Goal: Use online tool/utility: Utilize a website feature to perform a specific function

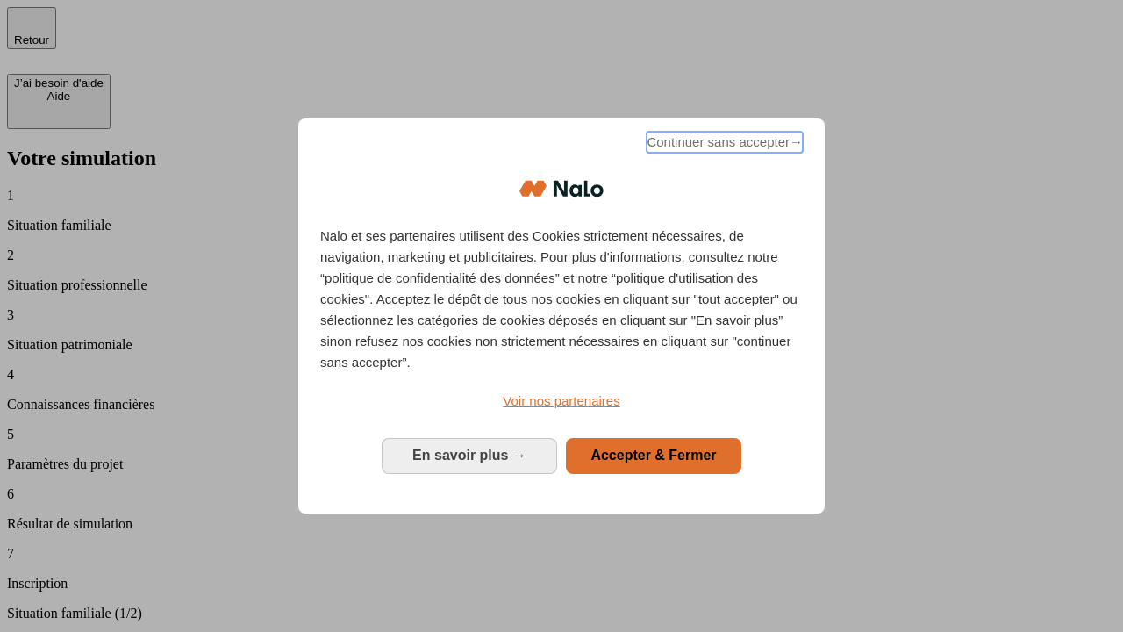
click at [723, 145] on span "Continuer sans accepter →" at bounding box center [725, 142] width 156 height 21
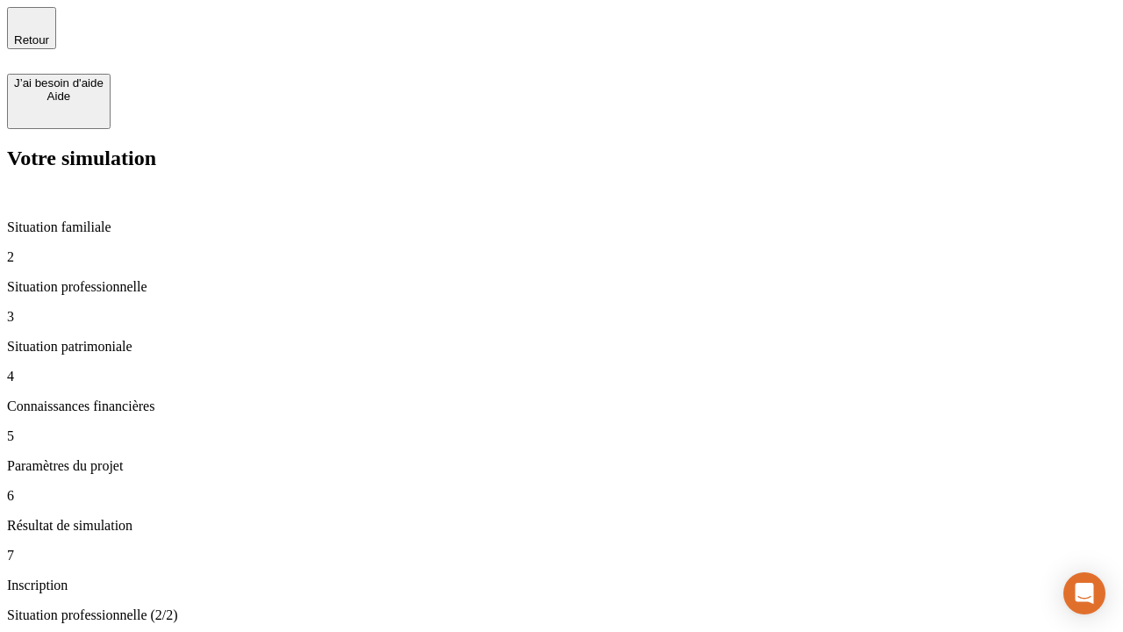
type input "30 000"
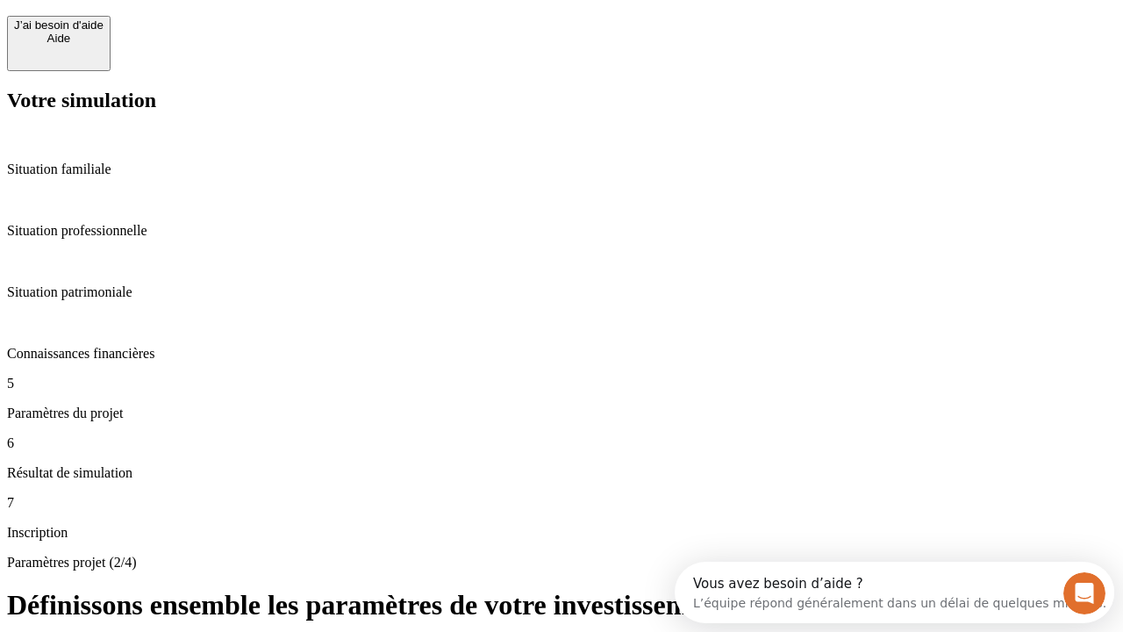
scroll to position [33, 0]
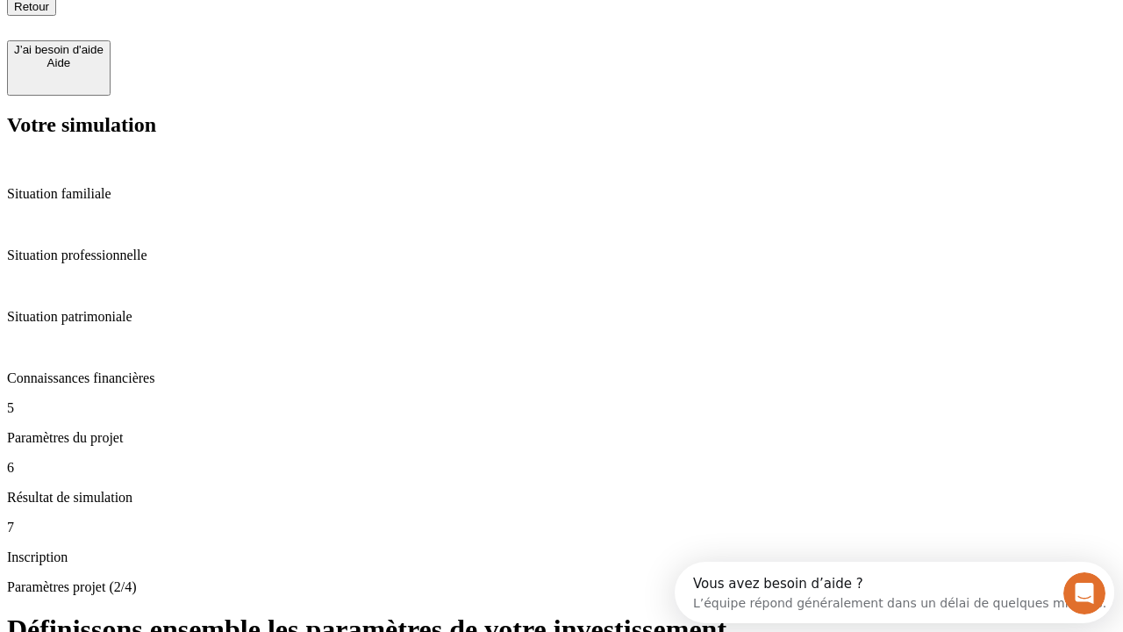
type input "25"
type input "5"
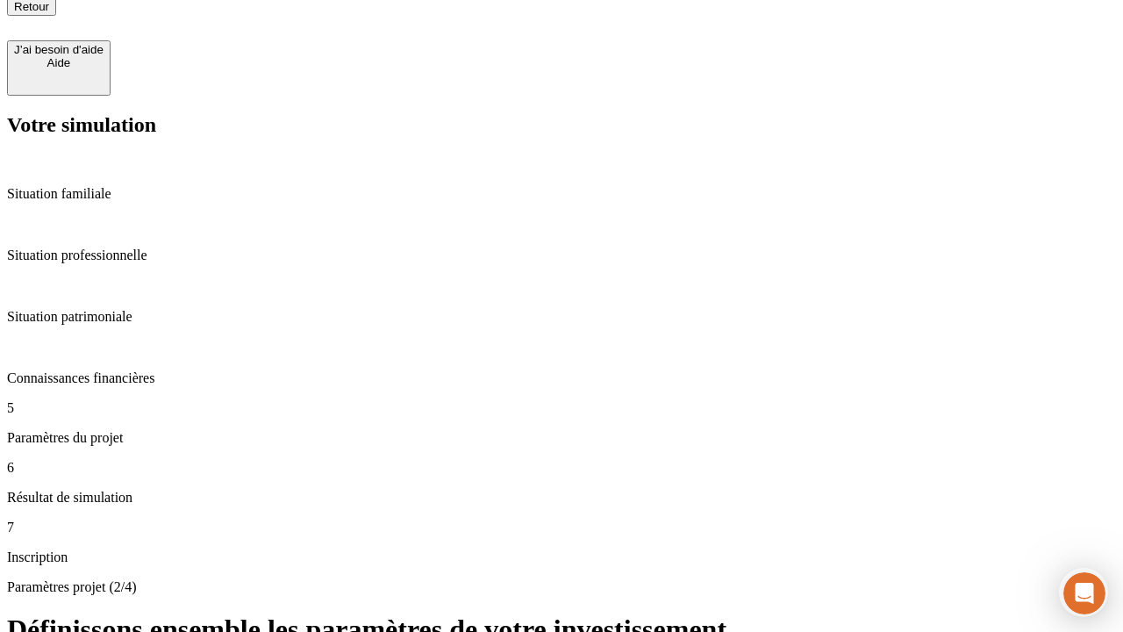
type input "1 000"
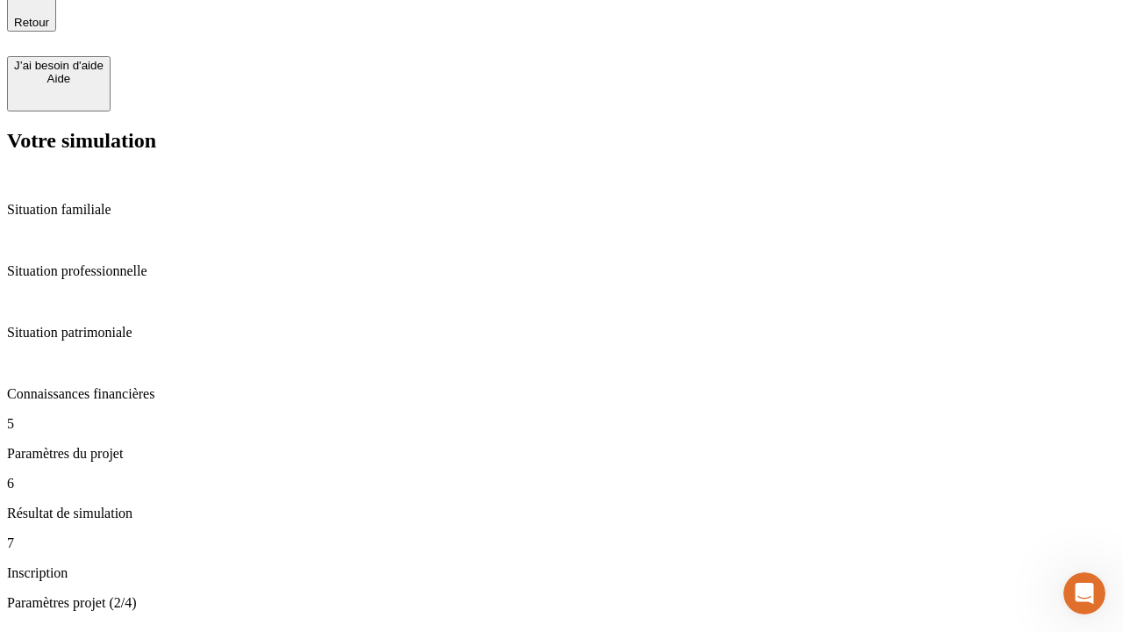
type input "640"
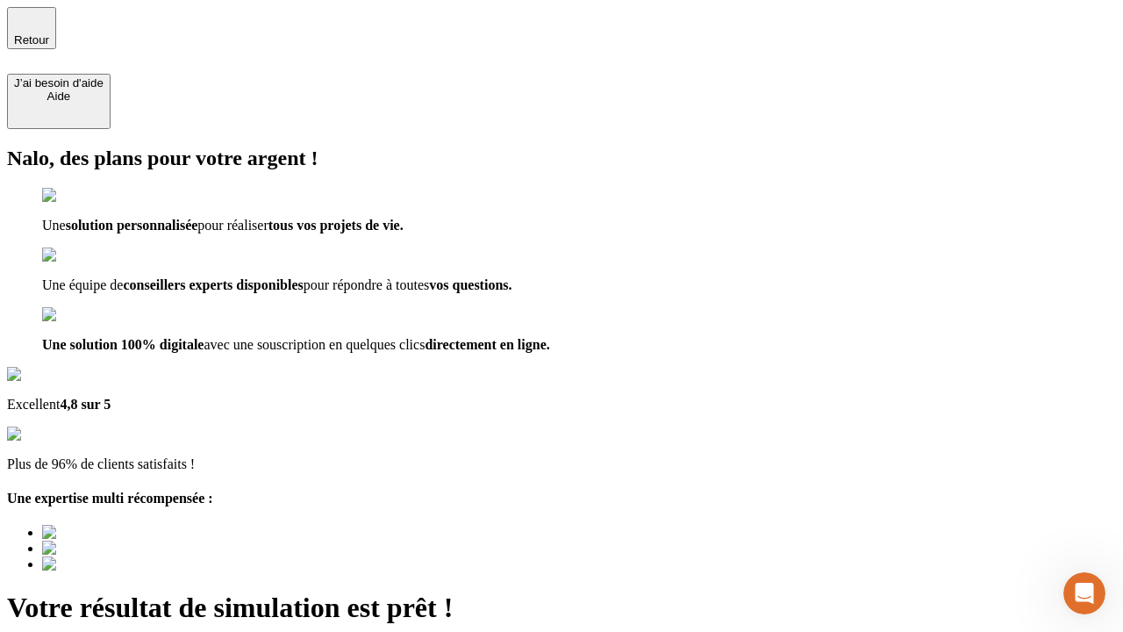
type input "[EMAIL_ADDRESS][PERSON_NAME][DOMAIN_NAME]"
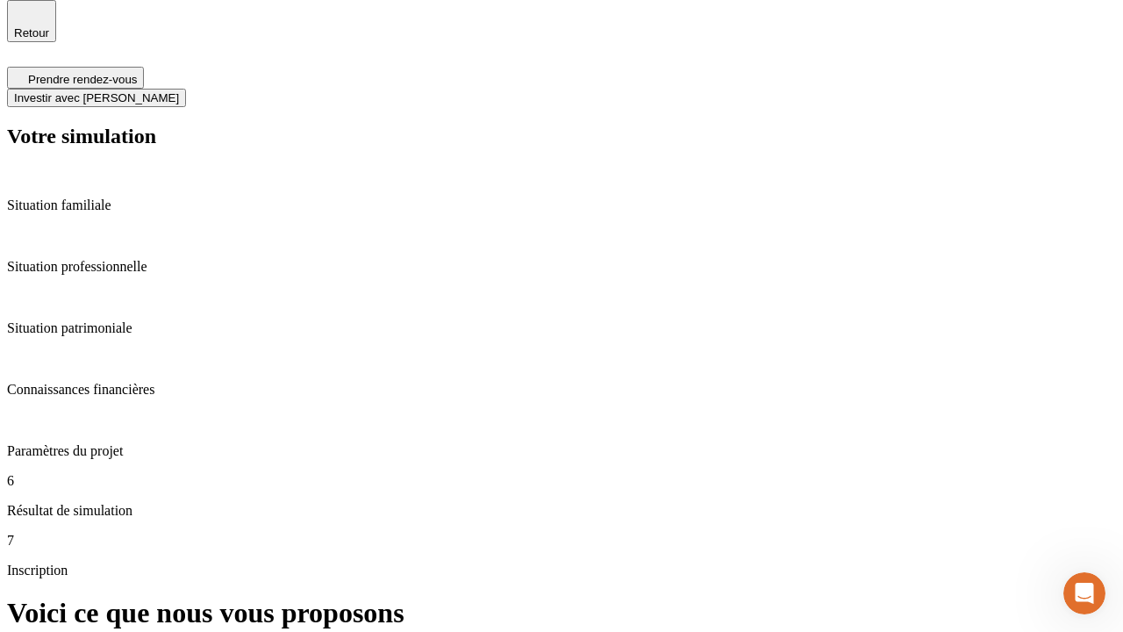
click at [179, 91] on span "Investir avec [PERSON_NAME]" at bounding box center [96, 97] width 165 height 13
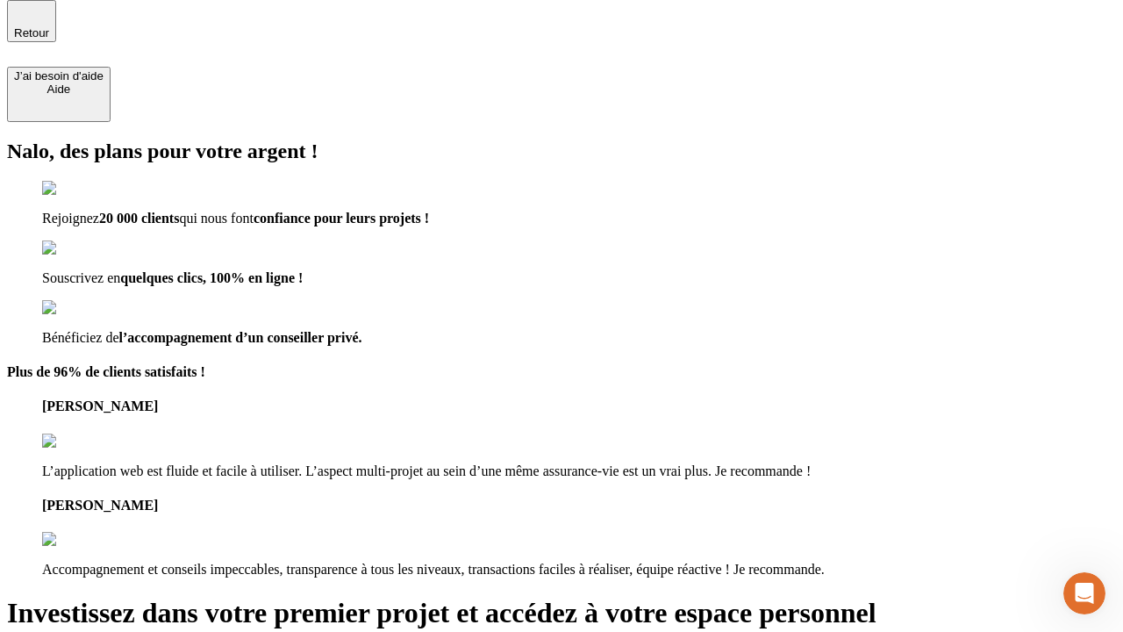
scroll to position [5, 0]
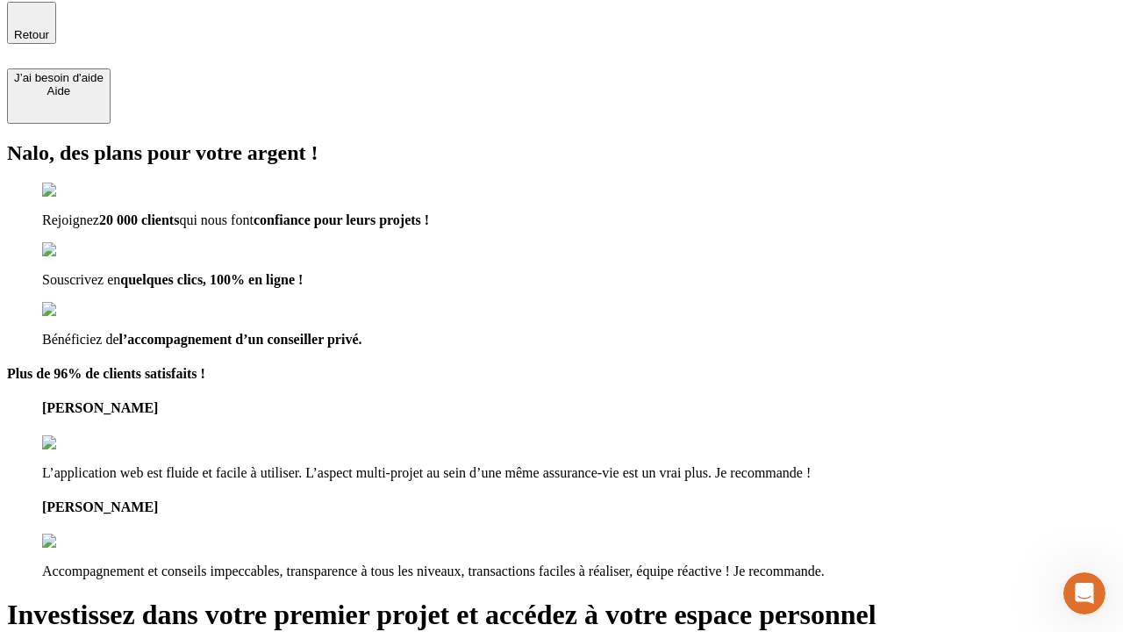
type input "[PERSON_NAME][EMAIL_ADDRESS][DOMAIN_NAME]"
